Goal: Find specific page/section: Find specific page/section

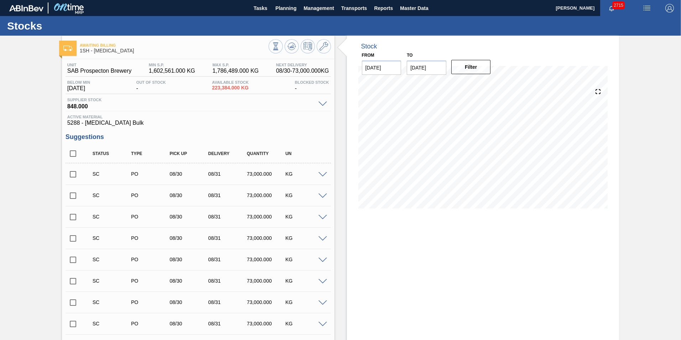
scroll to position [395, 0]
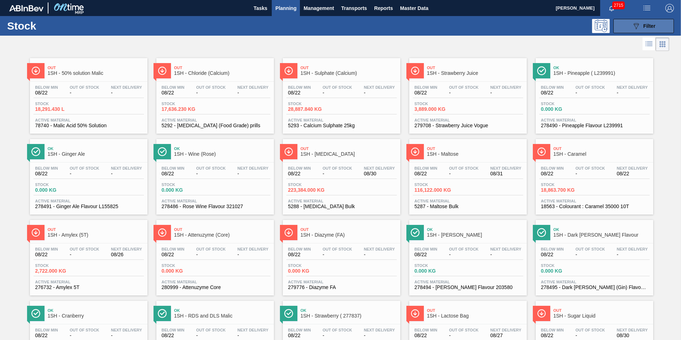
click at [646, 25] on span "Filter" at bounding box center [650, 26] width 12 height 6
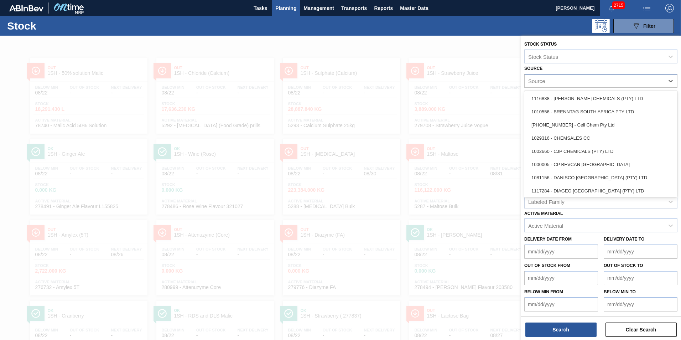
click at [534, 80] on div "Source" at bounding box center [536, 81] width 17 height 6
type input "su"
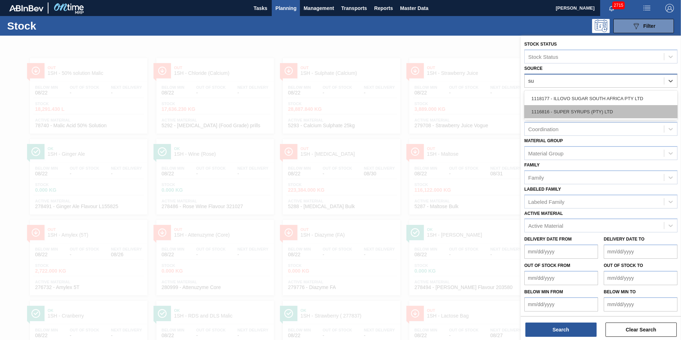
click at [558, 110] on div "1116816 - SUPER SYRUPS (PTY) LTD" at bounding box center [601, 111] width 153 height 13
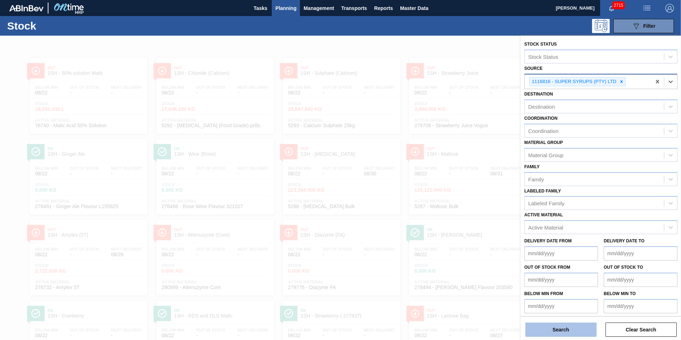
click at [575, 329] on button "Search" at bounding box center [561, 329] width 71 height 14
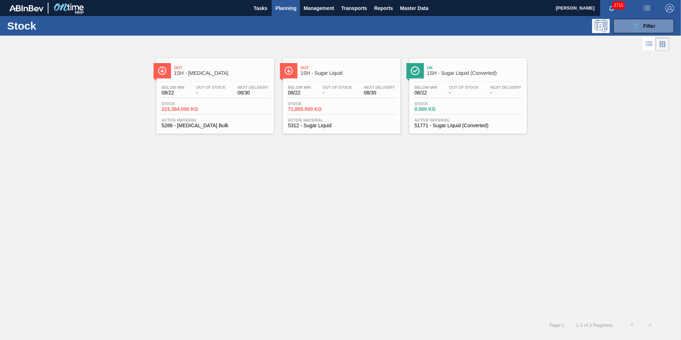
click at [317, 75] on span "1SH - Sugar Liquid" at bounding box center [349, 73] width 96 height 5
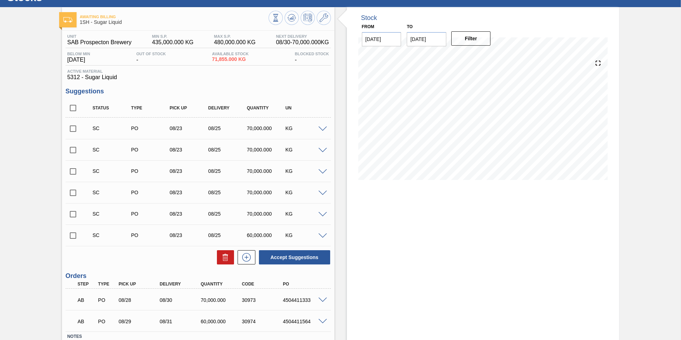
scroll to position [78, 0]
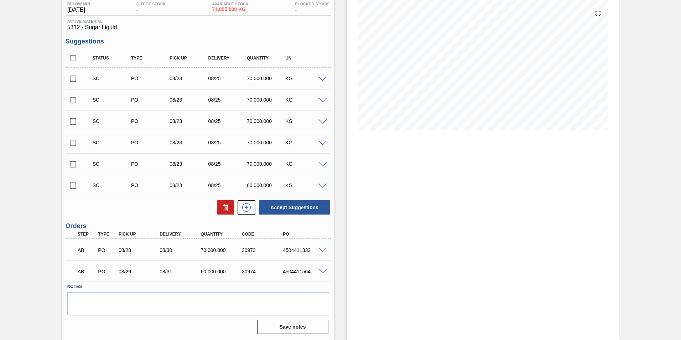
click at [323, 250] on span at bounding box center [323, 250] width 9 height 5
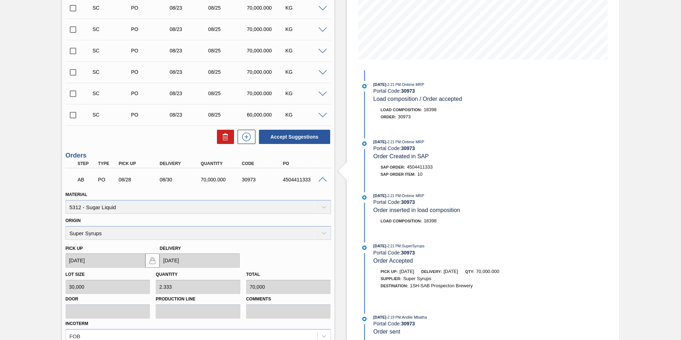
scroll to position [150, 0]
click at [321, 177] on span at bounding box center [323, 178] width 9 height 5
